Goal: Transaction & Acquisition: Book appointment/travel/reservation

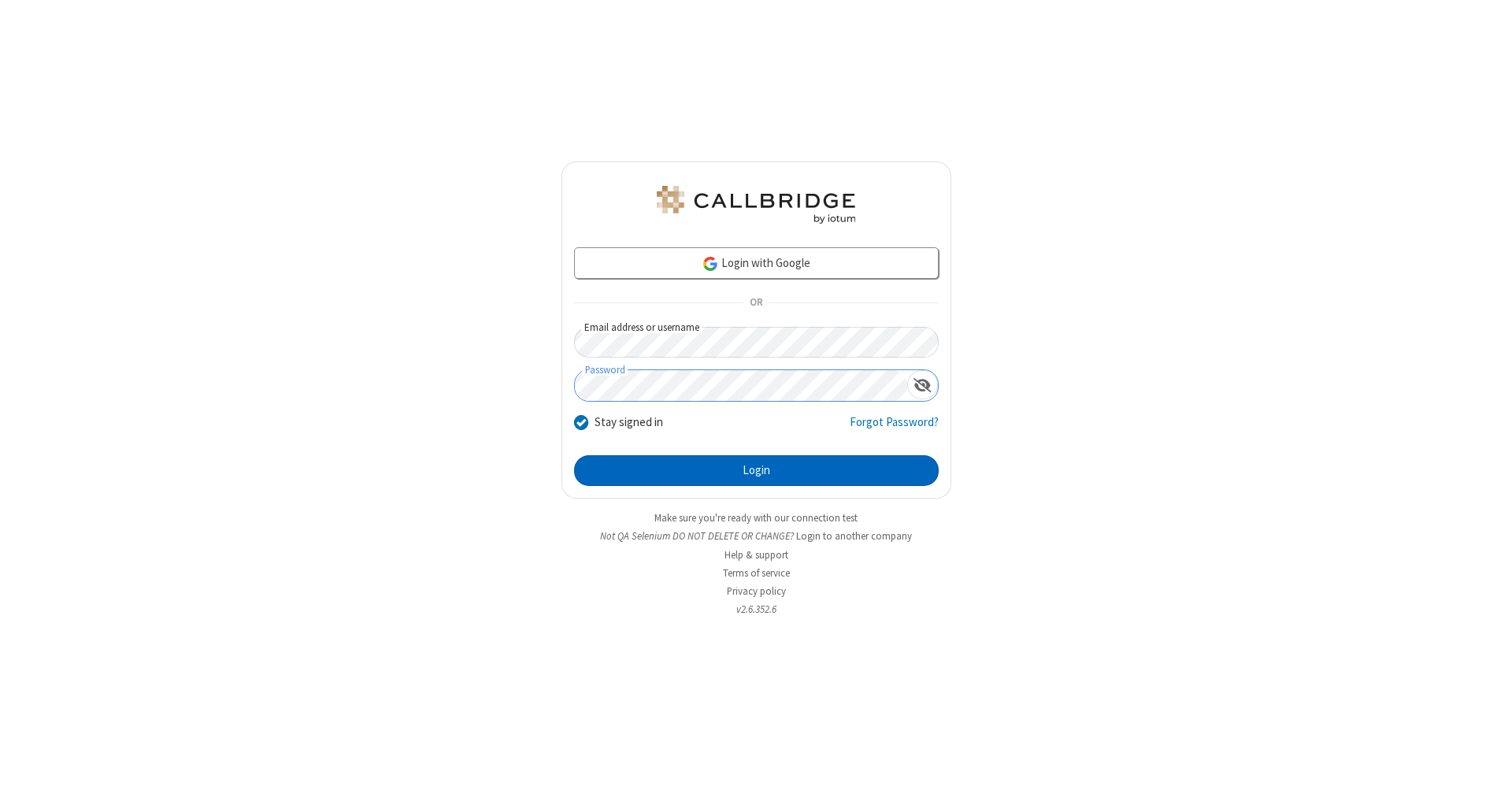
click at [756, 471] on button "Login" at bounding box center [756, 471] width 364 height 32
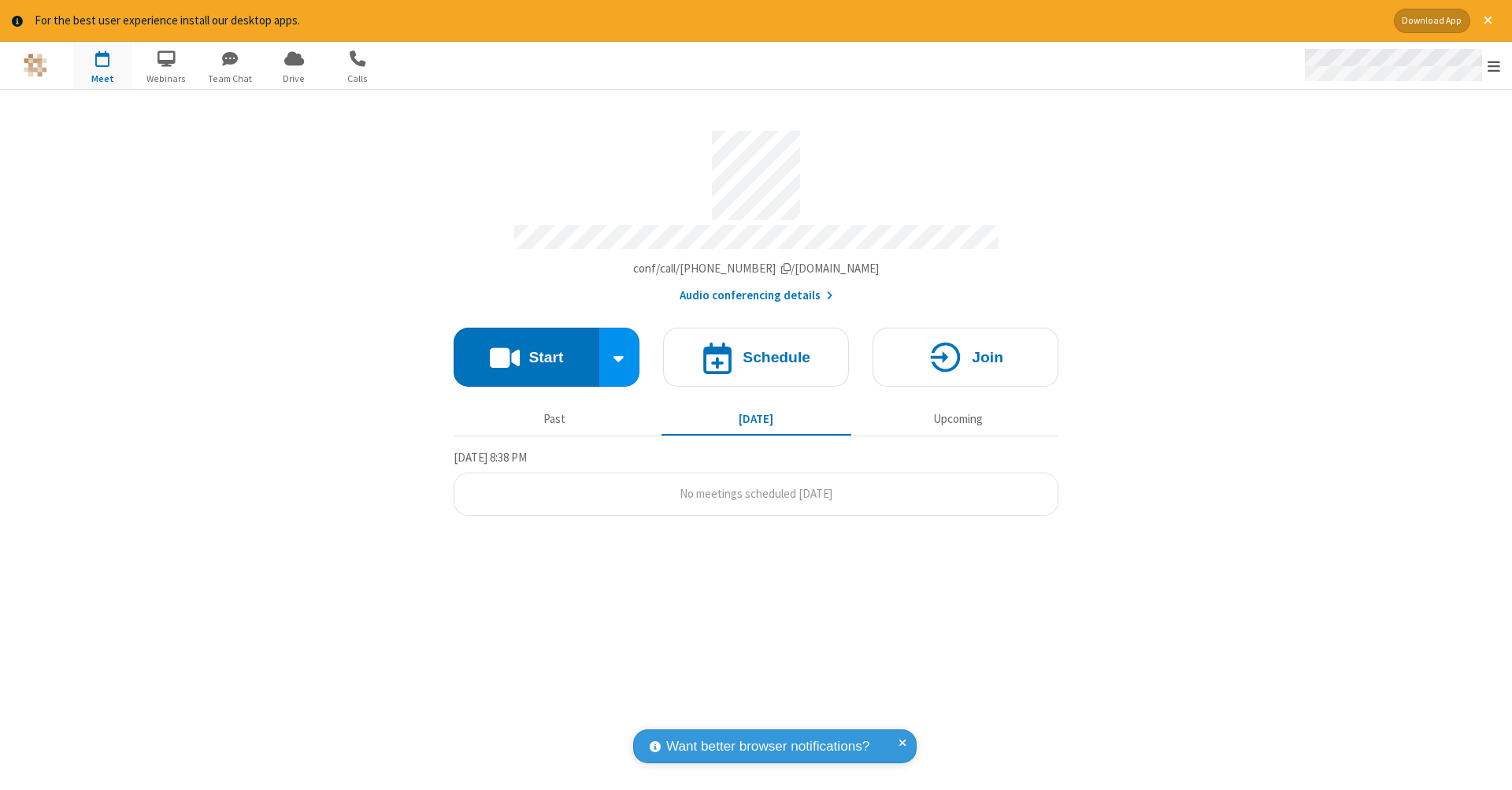
click at [1493, 66] on span "Open menu" at bounding box center [1493, 66] width 13 height 16
click at [103, 64] on span "button" at bounding box center [103, 57] width 59 height 27
click at [756, 350] on h4 "Schedule" at bounding box center [776, 356] width 68 height 15
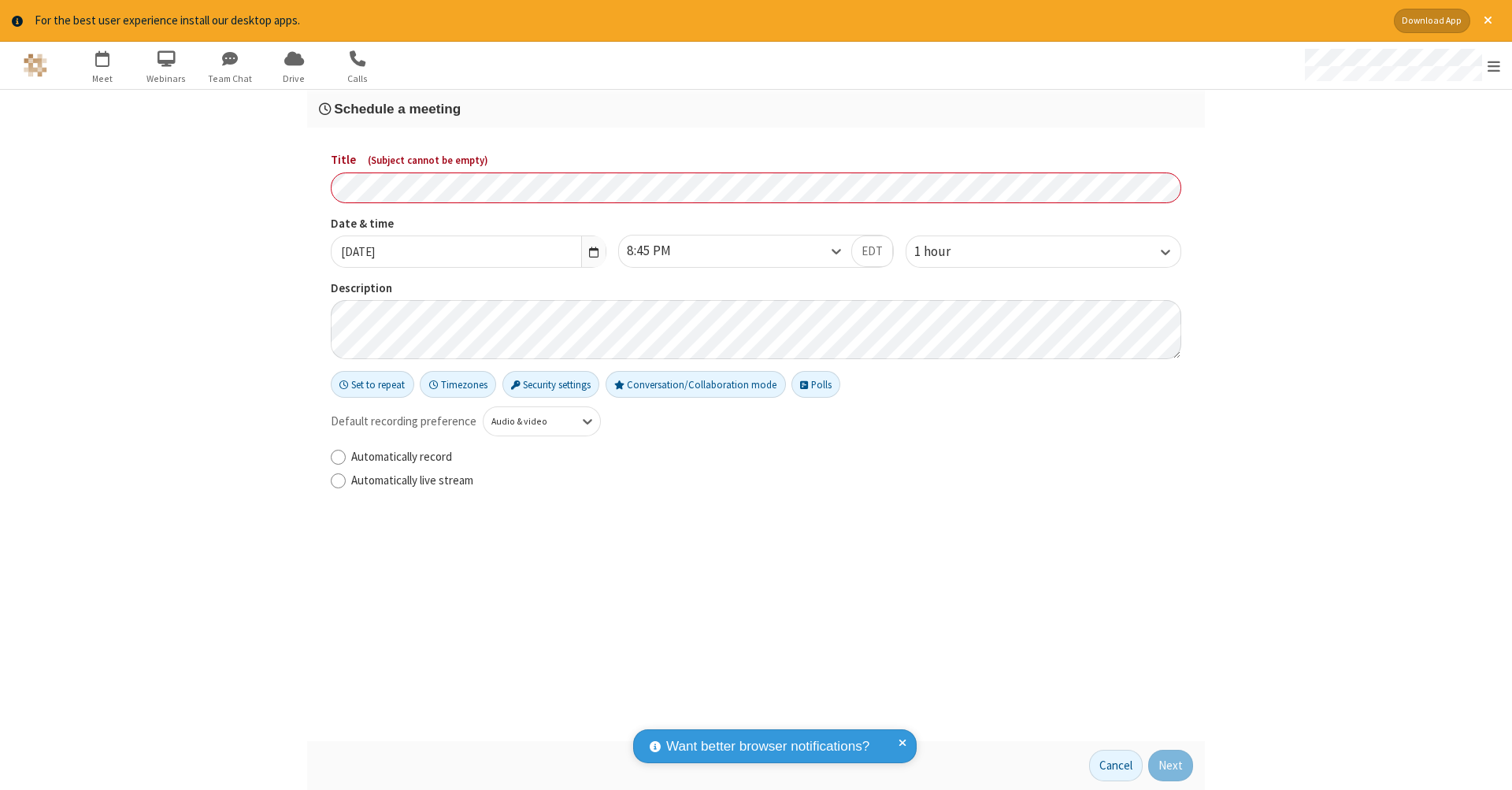
click at [756, 108] on h3 "Schedule a meeting" at bounding box center [755, 109] width 873 height 15
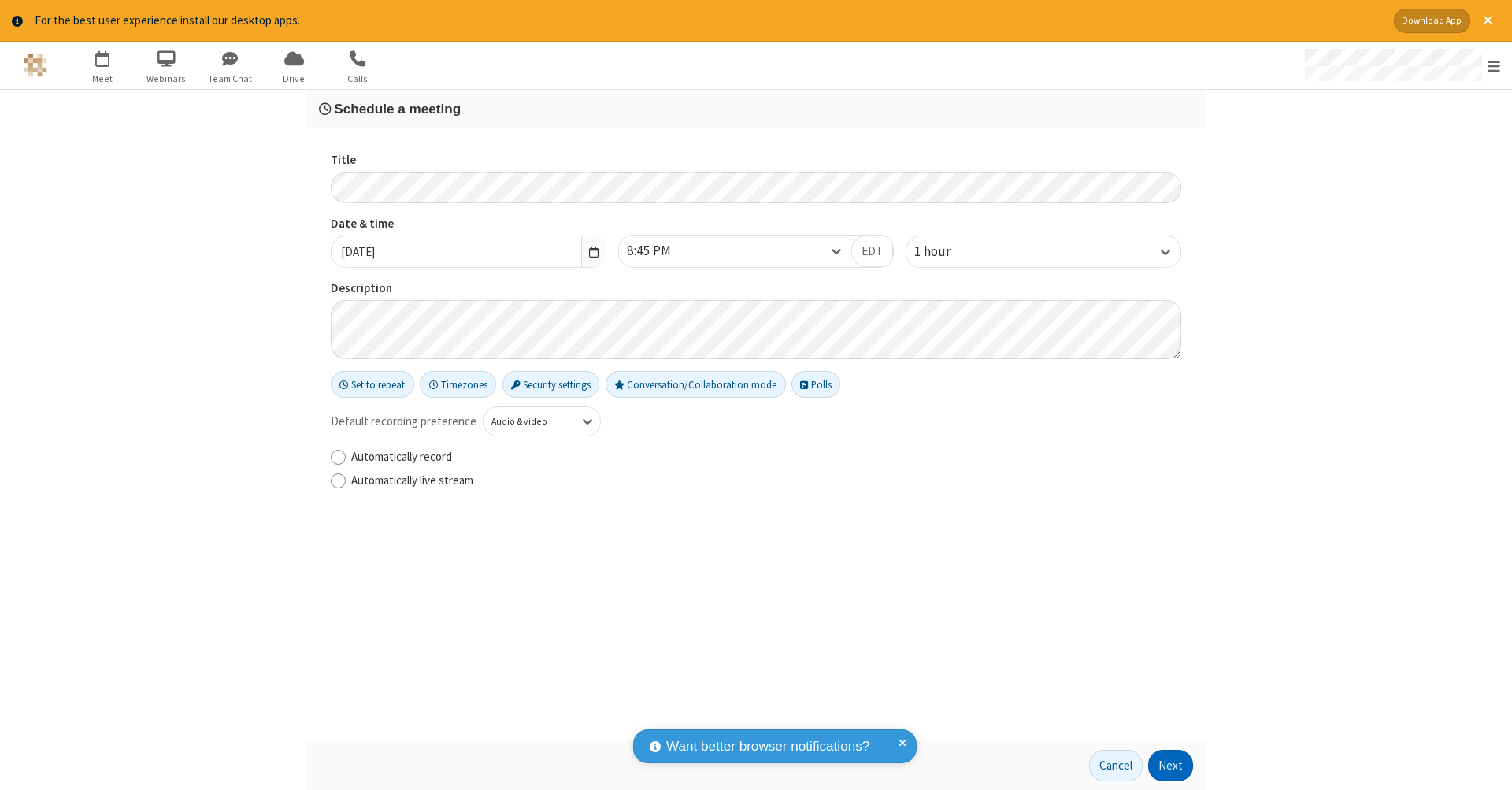
click at [1171, 765] on button "Next" at bounding box center [1170, 765] width 44 height 32
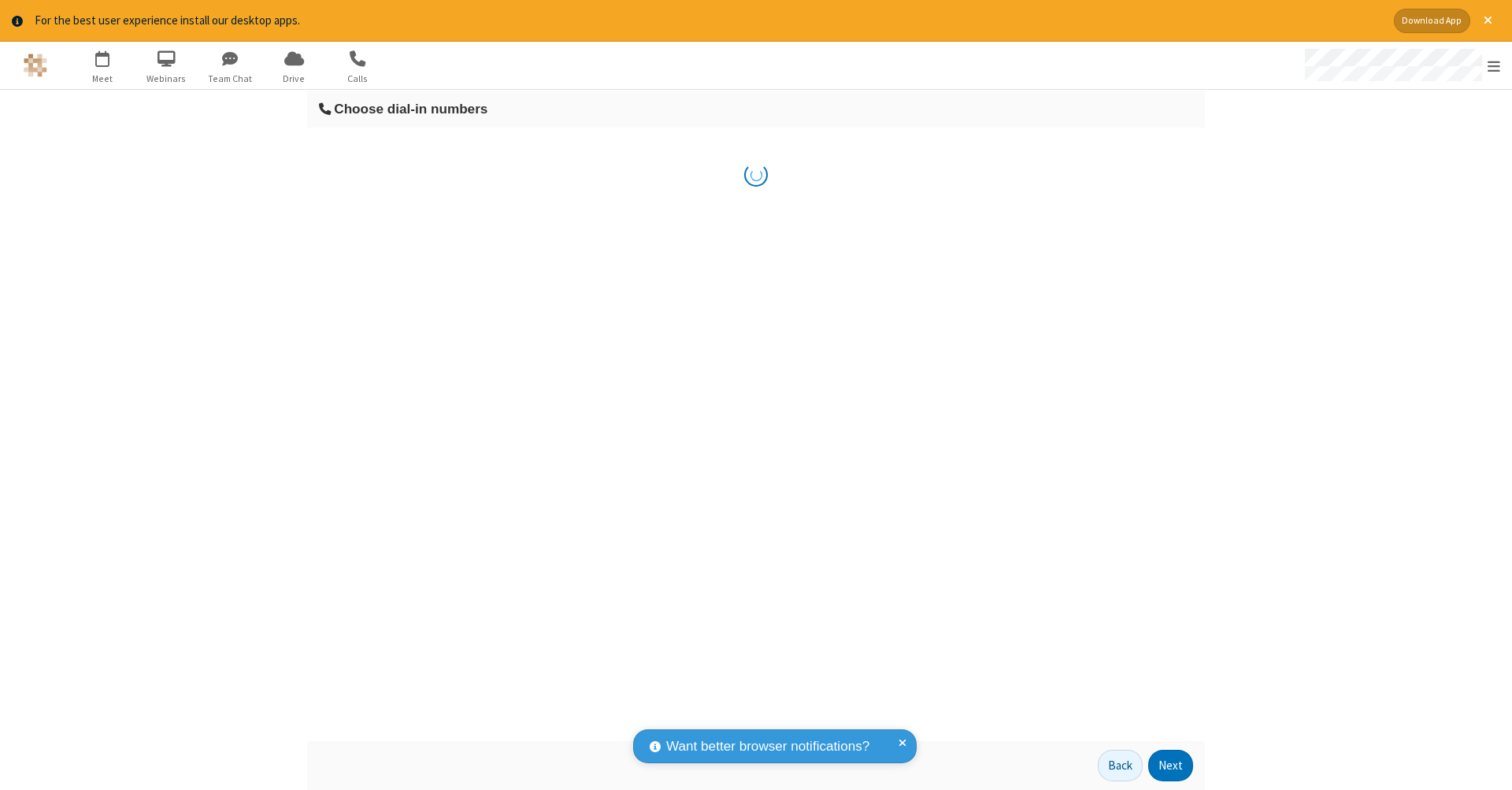
click at [1171, 765] on button "Next" at bounding box center [1170, 765] width 44 height 32
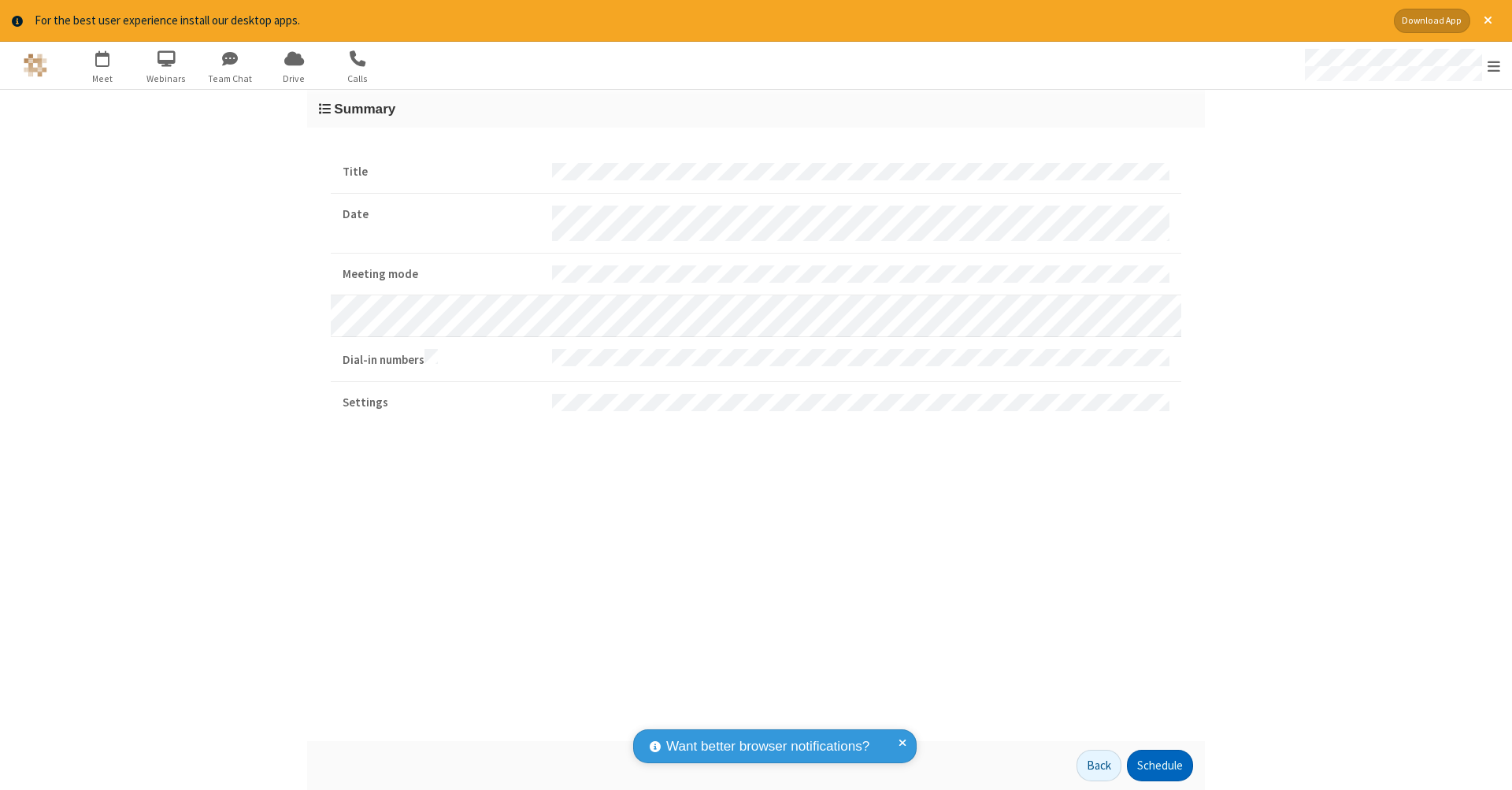
click at [1159, 765] on button "Schedule" at bounding box center [1159, 765] width 66 height 32
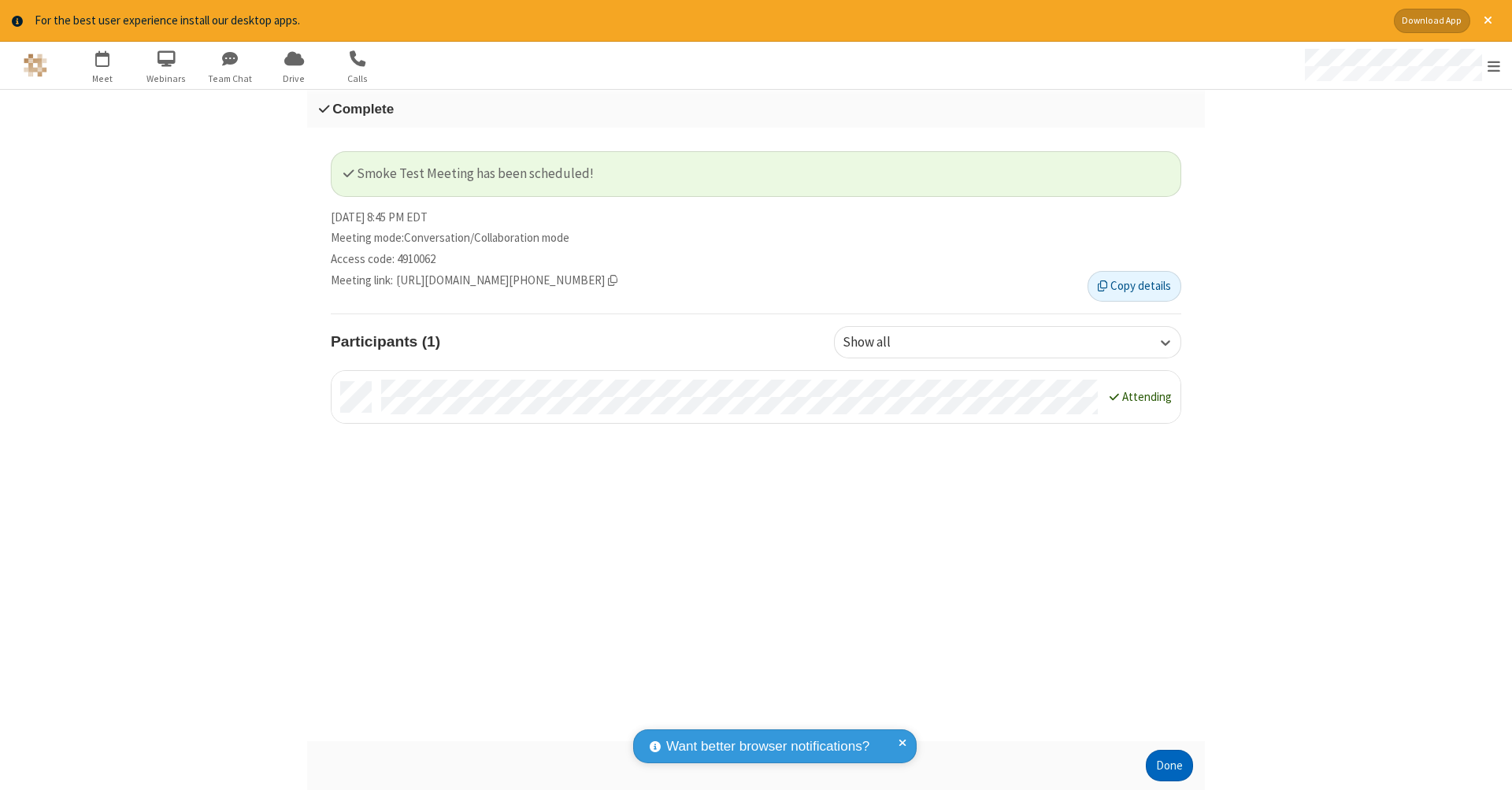
click at [1170, 765] on button "Done" at bounding box center [1170, 765] width 47 height 32
